Goal: Navigation & Orientation: Find specific page/section

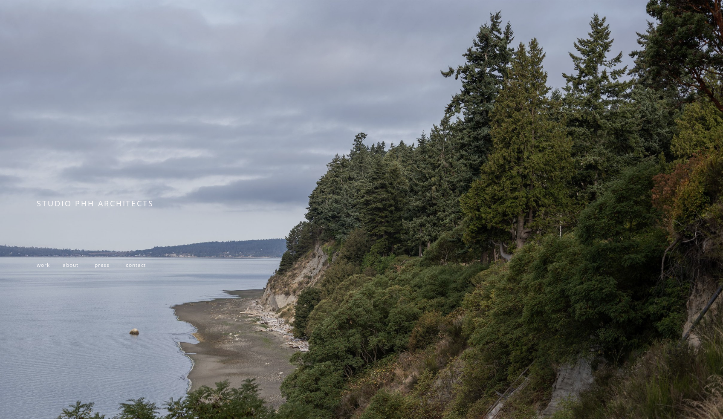
click at [44, 266] on span "work" at bounding box center [43, 264] width 13 height 7
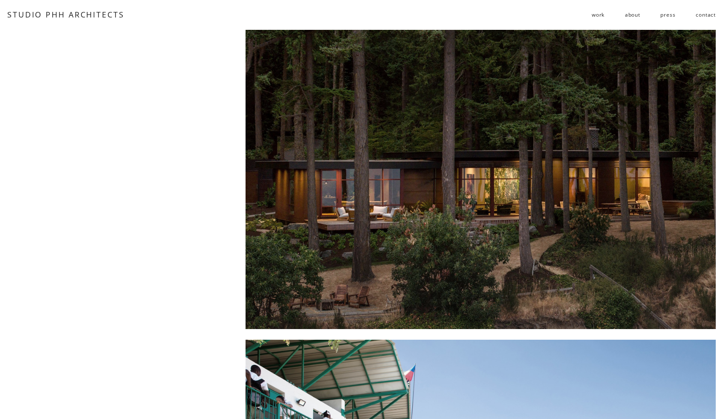
click at [66, 20] on div "STUDIO PHH ARCHITECTS" at bounding box center [65, 14] width 117 height 11
click at [66, 14] on link "STUDIO PHH ARCHITECTS" at bounding box center [65, 14] width 117 height 10
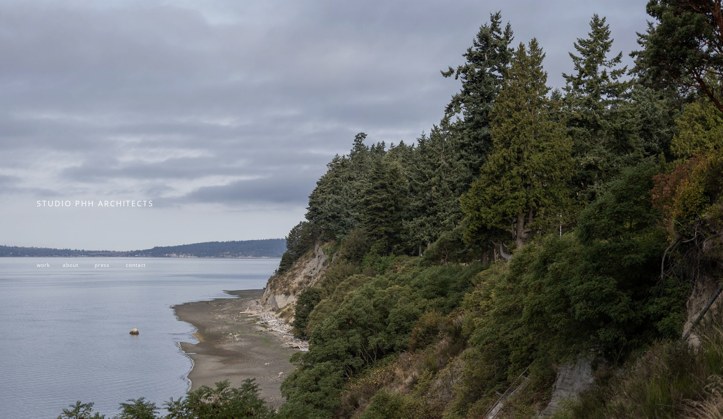
click at [49, 262] on span "work" at bounding box center [43, 264] width 13 height 7
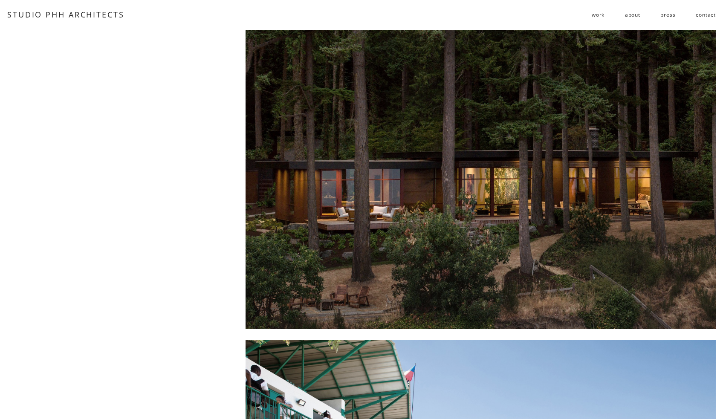
click at [635, 13] on link "about" at bounding box center [632, 15] width 15 height 14
